Goal: Task Accomplishment & Management: Manage account settings

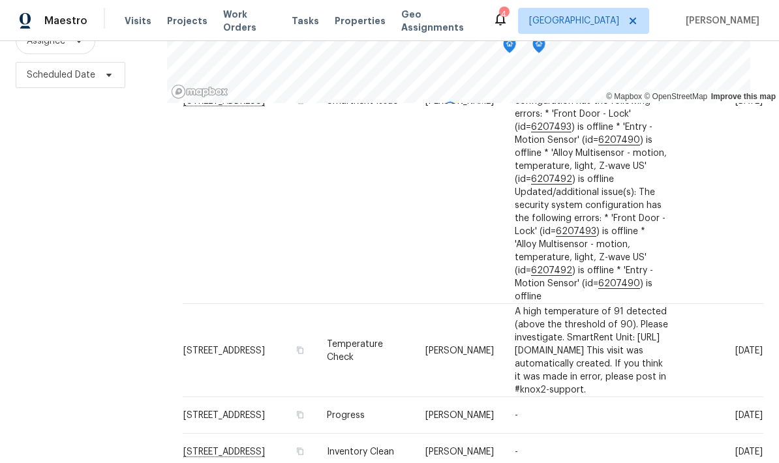
scroll to position [486, 0]
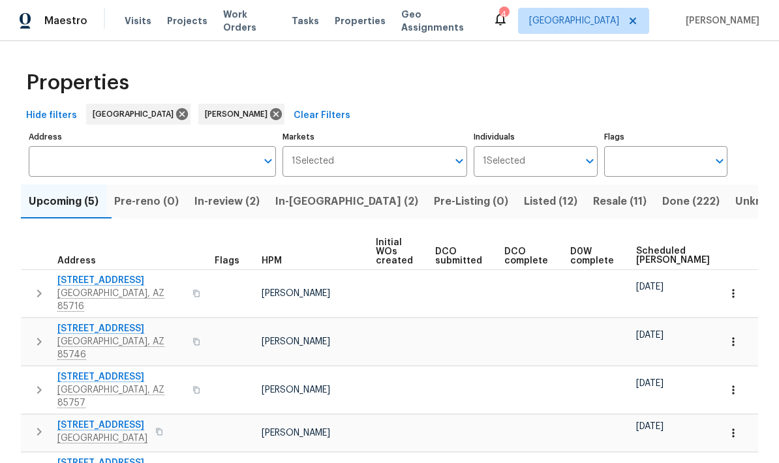
click at [673, 260] on div "Scheduled [PERSON_NAME]" at bounding box center [686, 256] width 101 height 20
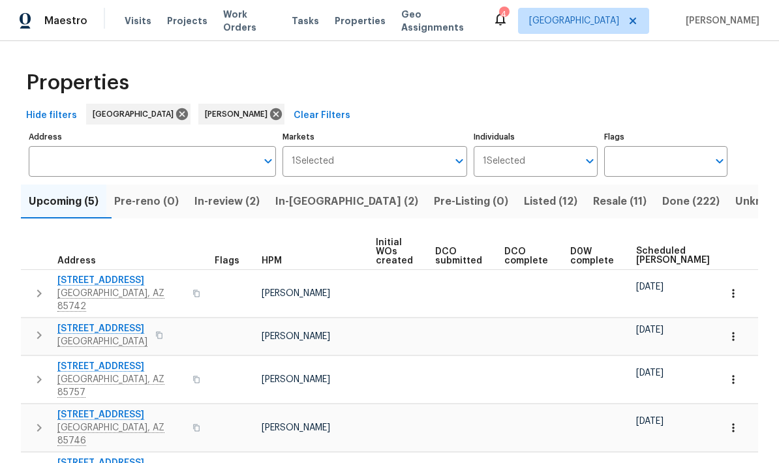
click at [593, 196] on span "Resale (11)" at bounding box center [619, 201] width 53 height 18
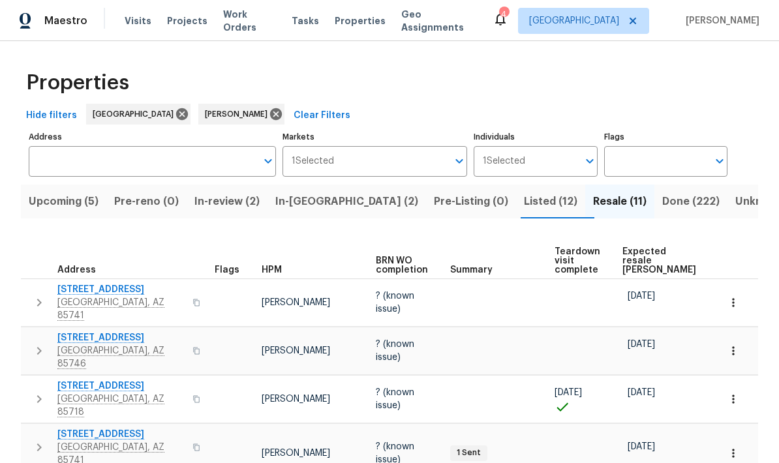
click at [641, 247] on span "Expected resale COE" at bounding box center [659, 260] width 74 height 27
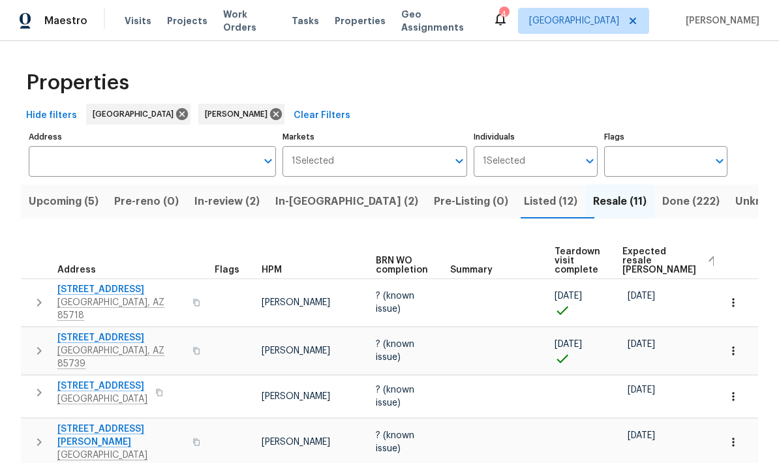
click at [46, 202] on span "Upcoming (5)" at bounding box center [64, 201] width 70 height 18
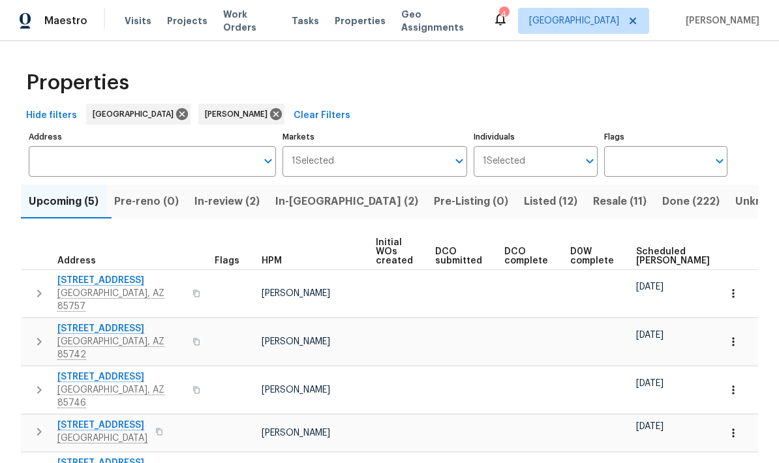
scroll to position [49, 0]
click at [656, 247] on span "Scheduled COE" at bounding box center [673, 256] width 74 height 18
click at [324, 200] on span "In-reno (2)" at bounding box center [346, 201] width 143 height 18
